Goal: Find specific page/section: Find specific page/section

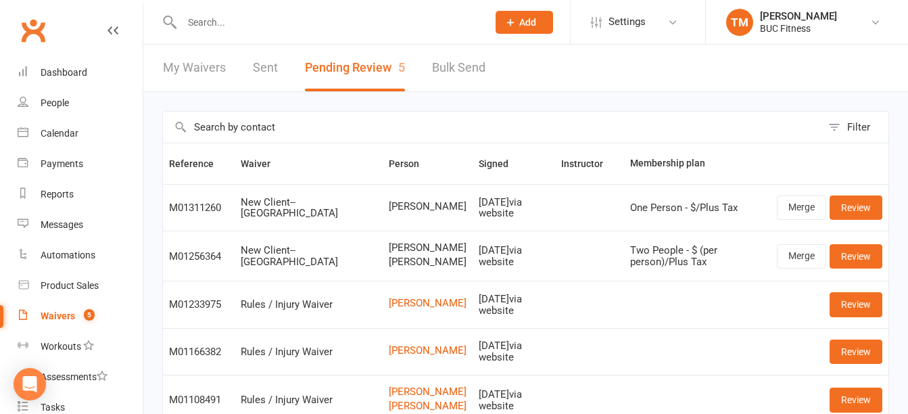
click at [317, 23] on input "text" at bounding box center [328, 22] width 300 height 19
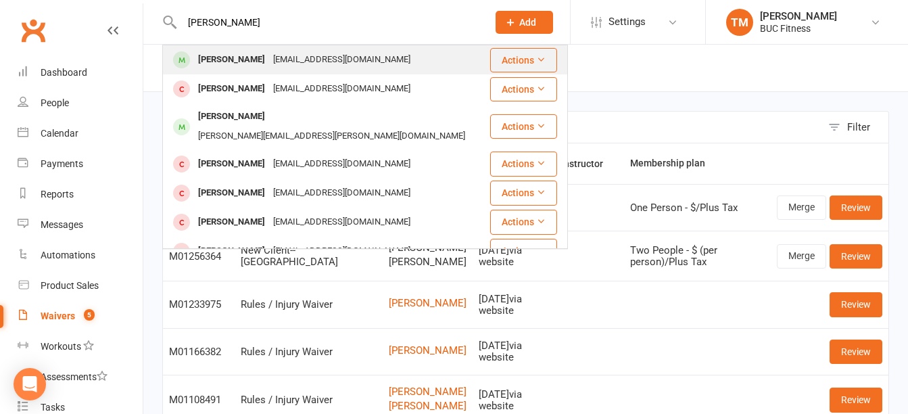
type input "[PERSON_NAME]"
click at [251, 55] on div "[PERSON_NAME]" at bounding box center [231, 60] width 75 height 20
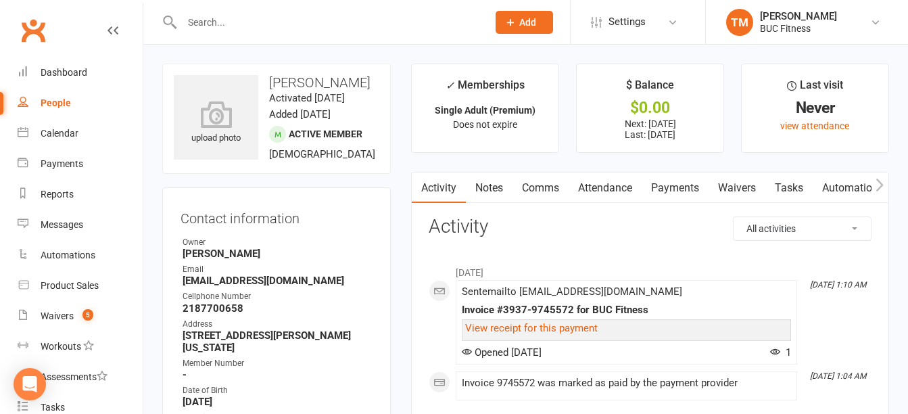
click at [689, 182] on link "Payments" at bounding box center [674, 187] width 67 height 31
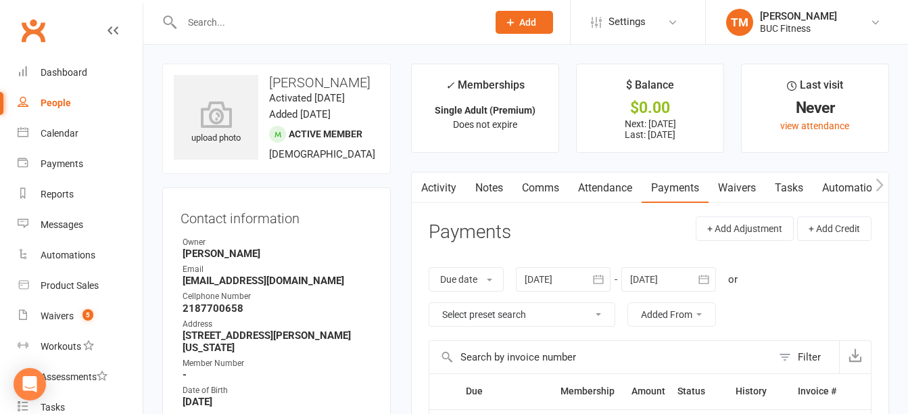
click at [483, 187] on link "Notes" at bounding box center [489, 187] width 47 height 31
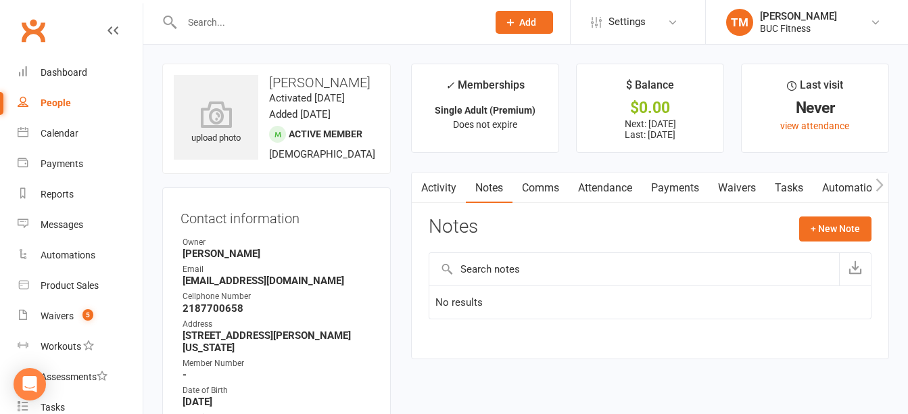
click at [670, 194] on link "Payments" at bounding box center [674, 187] width 67 height 31
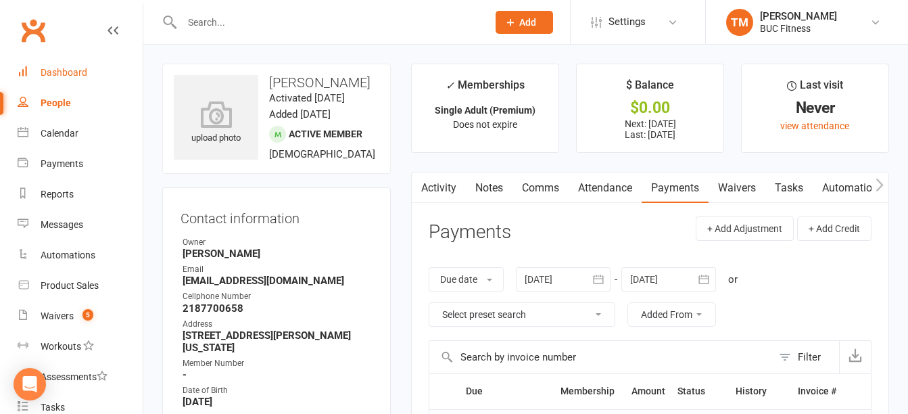
click at [71, 73] on div "Dashboard" at bounding box center [64, 72] width 47 height 11
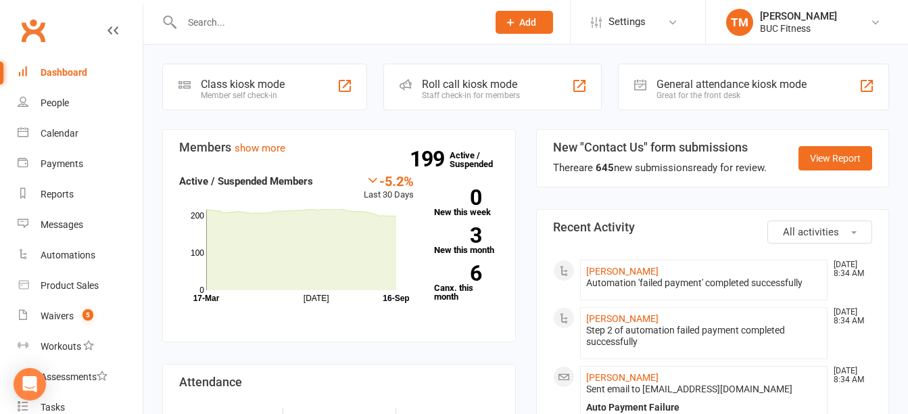
click at [73, 68] on div "Dashboard" at bounding box center [64, 72] width 47 height 11
